Goal: Check status: Check status

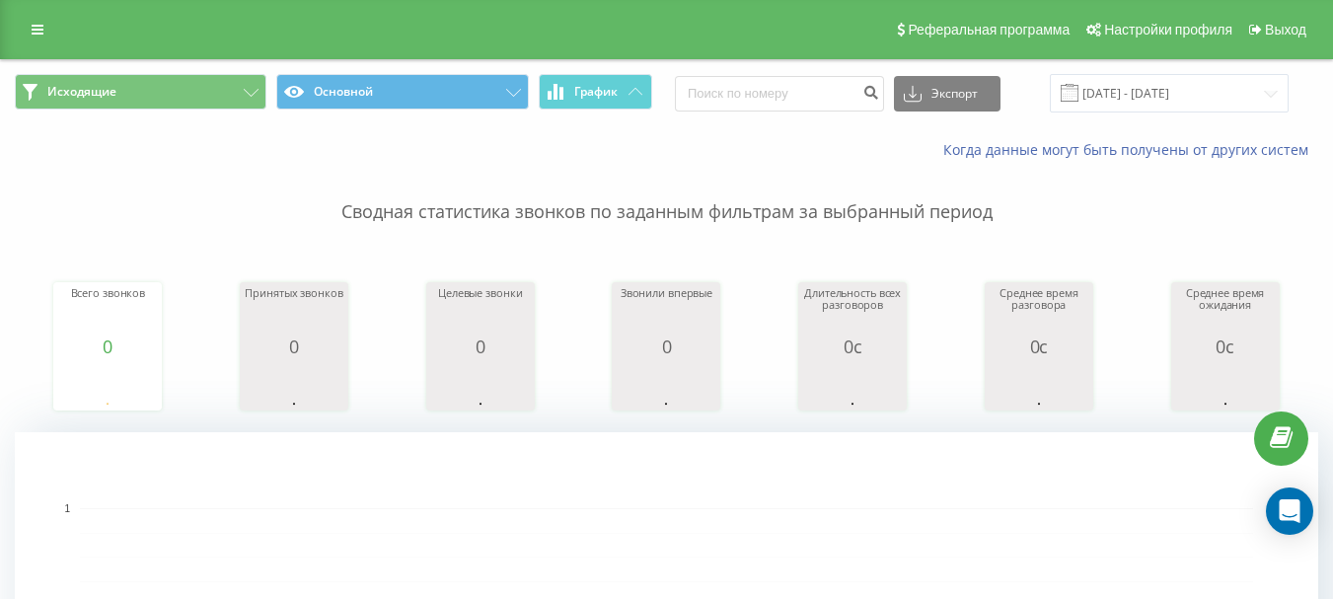
drag, startPoint x: 690, startPoint y: 104, endPoint x: 774, endPoint y: 76, distance: 89.2
click at [690, 104] on div "Исходящие Основной График Экспорт .csv .xls .xlsx [DATE] - [DATE]" at bounding box center [666, 93] width 1303 height 38
click at [1172, 80] on input "[DATE] - [DATE]" at bounding box center [1169, 93] width 239 height 38
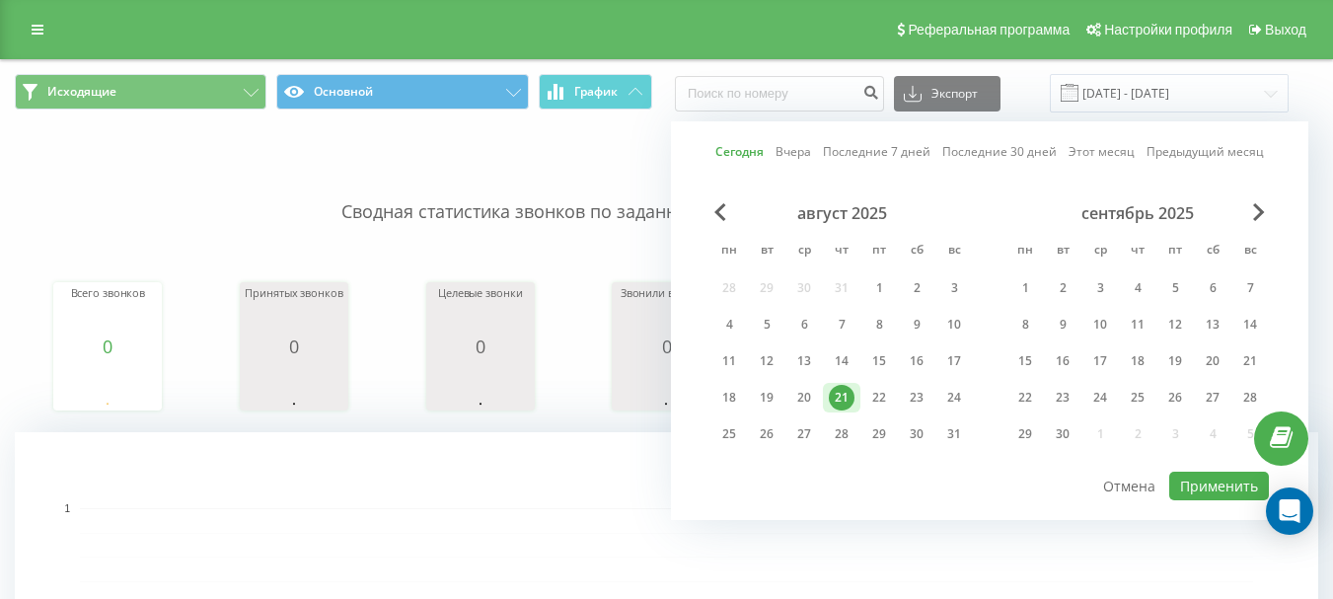
click at [990, 513] on div "Сегодня Вчера Последние 7 дней Последние 30 дней Этот месяц Предыдущий месяц ав…" at bounding box center [989, 320] width 637 height 399
